Goal: Task Accomplishment & Management: Manage account settings

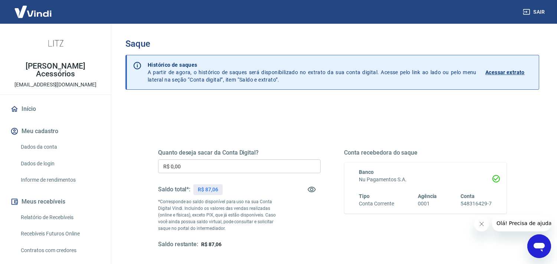
click at [242, 164] on input "R$ 0,00" at bounding box center [239, 166] width 162 height 14
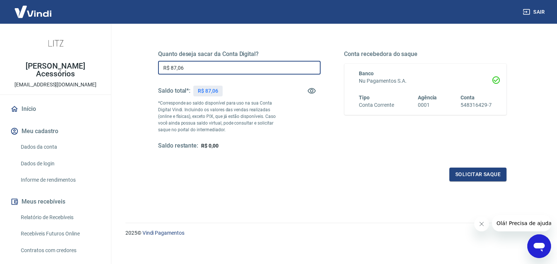
scroll to position [102, 0]
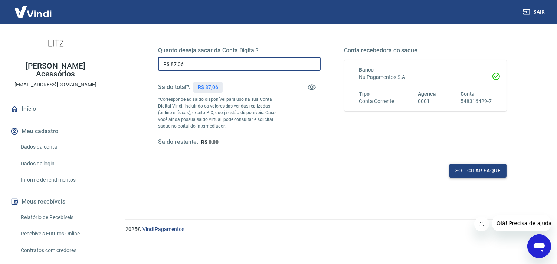
type input "R$ 87,06"
click at [474, 168] on button "Solicitar saque" at bounding box center [477, 171] width 57 height 14
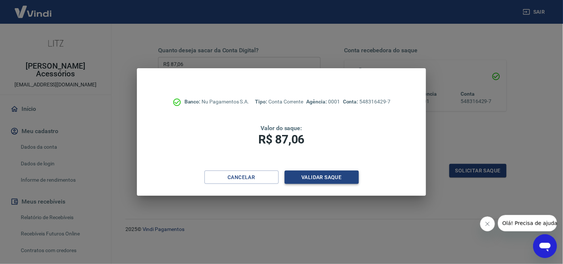
click at [333, 178] on button "Validar saque" at bounding box center [321, 178] width 74 height 14
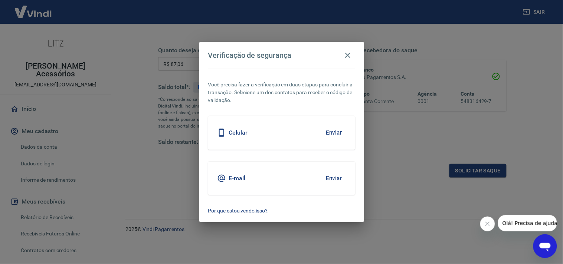
click at [329, 134] on button "Enviar" at bounding box center [334, 133] width 24 height 16
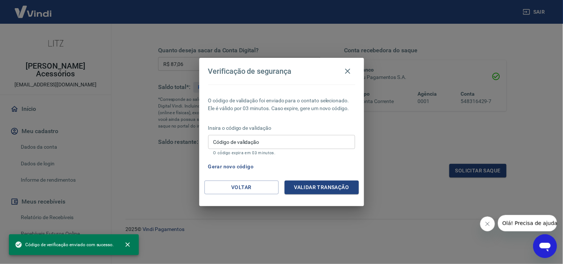
click at [284, 140] on input "Código de validação" at bounding box center [281, 142] width 147 height 14
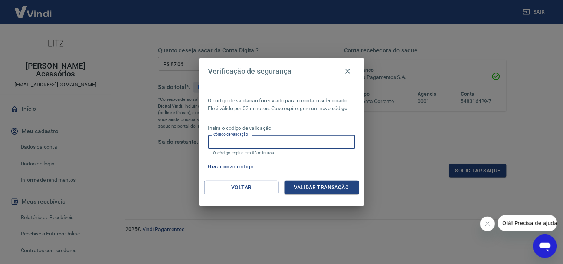
click at [227, 168] on button "Gerar novo código" at bounding box center [231, 167] width 52 height 14
click at [347, 72] on icon "button" at bounding box center [347, 71] width 9 height 9
